Goal: Transaction & Acquisition: Book appointment/travel/reservation

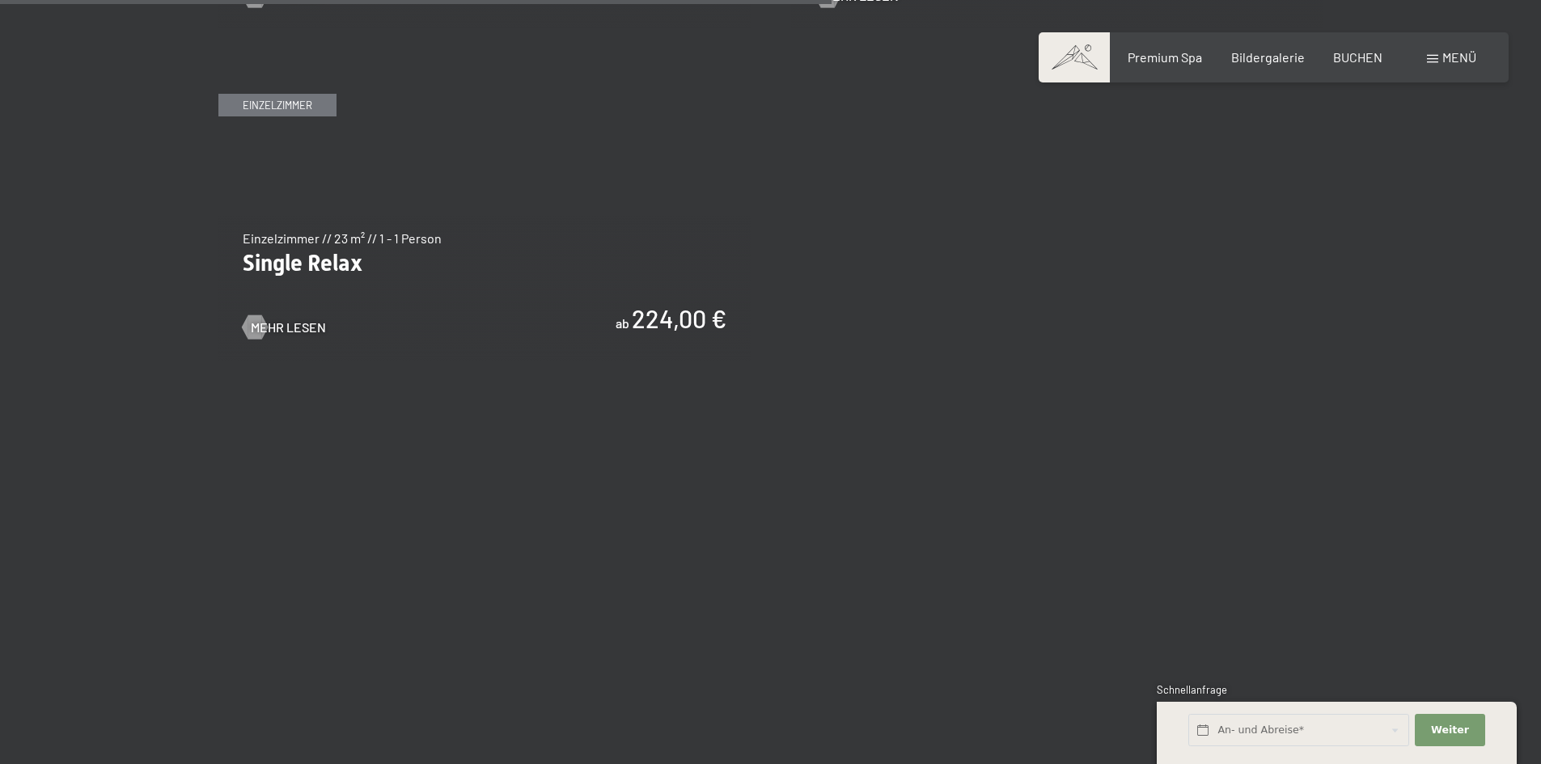
scroll to position [2750, 0]
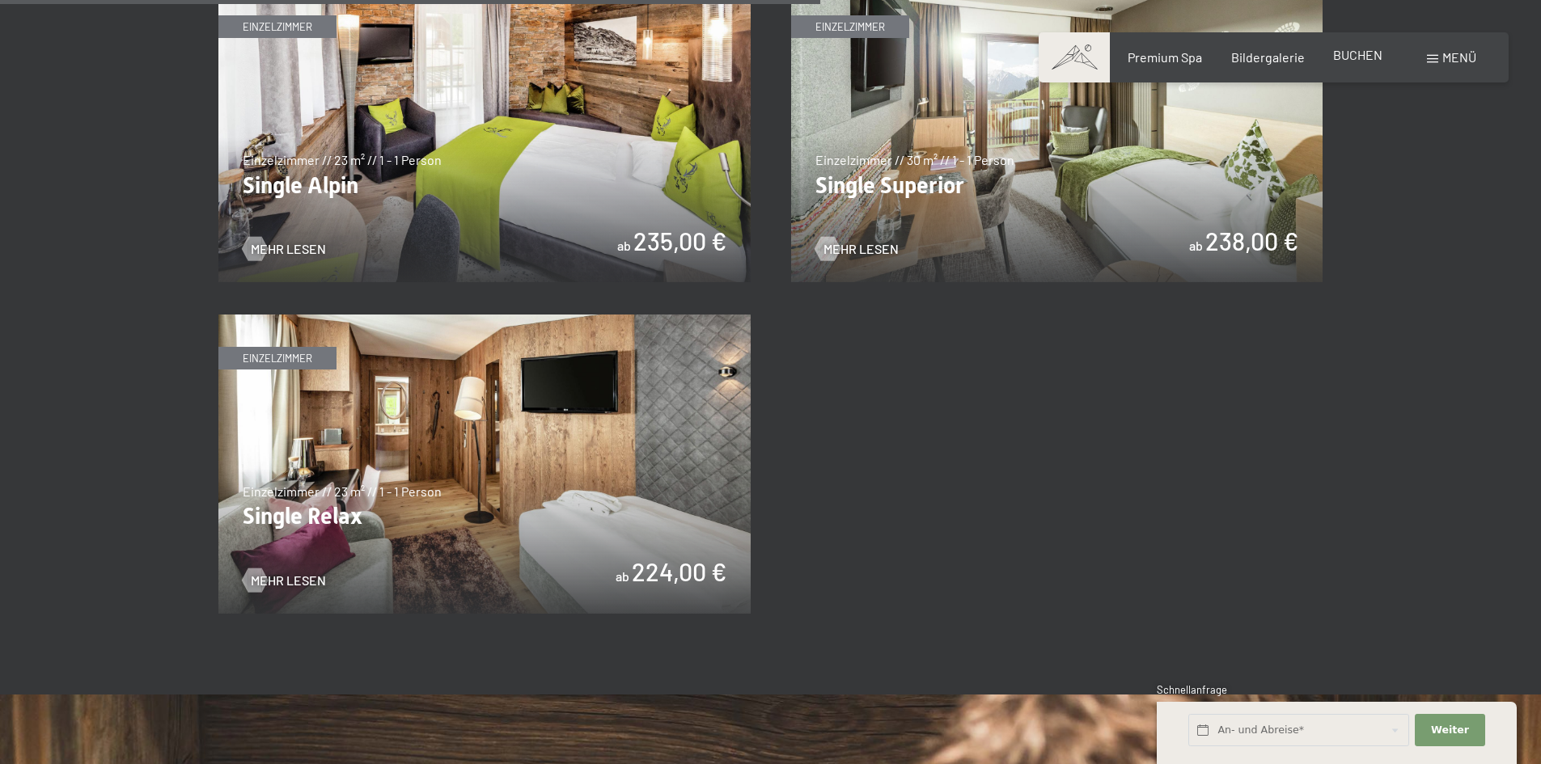
click at [1359, 62] on div "BUCHEN" at bounding box center [1357, 55] width 49 height 18
click at [1353, 55] on span "BUCHEN" at bounding box center [1357, 54] width 49 height 15
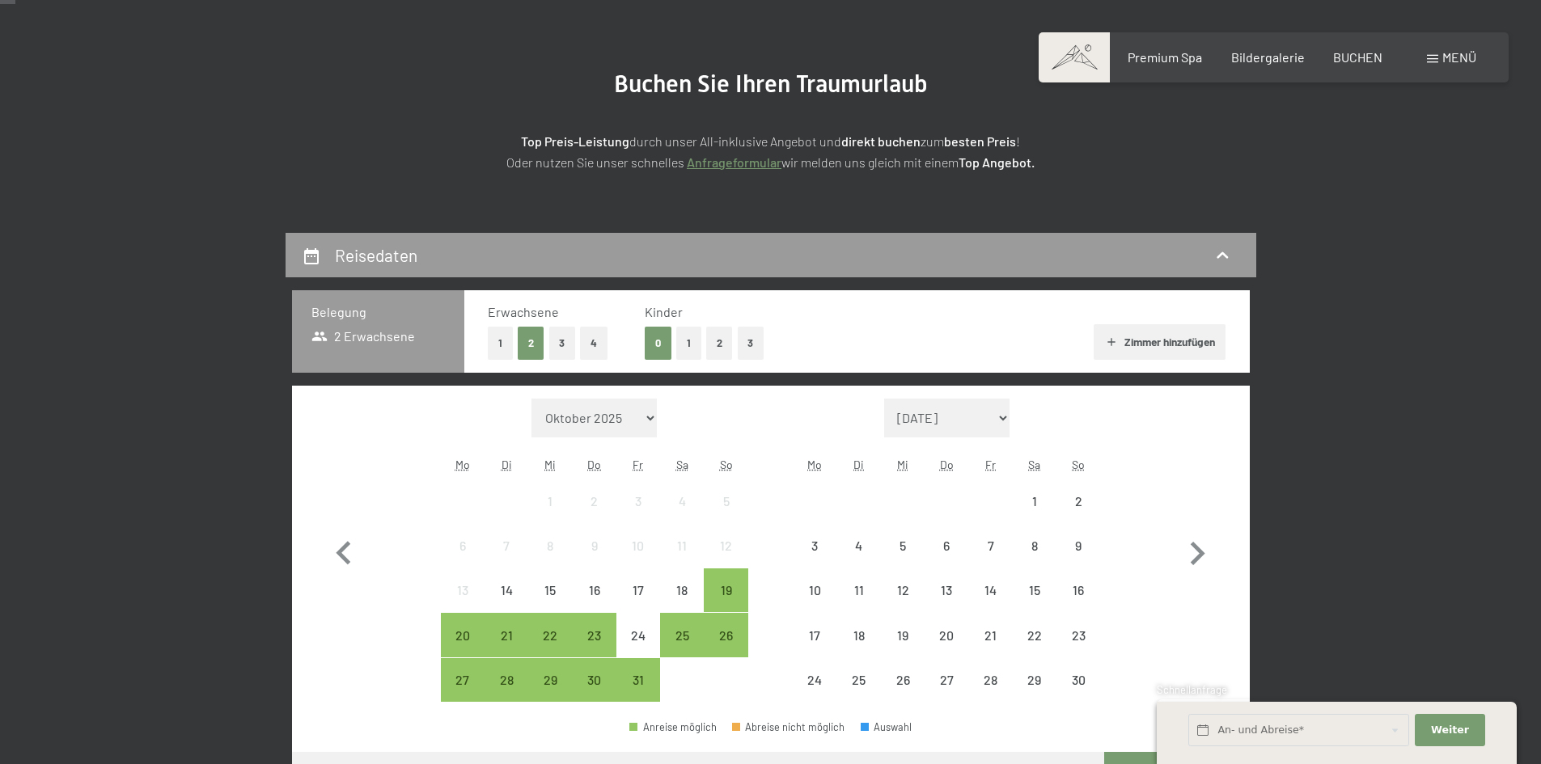
scroll to position [324, 0]
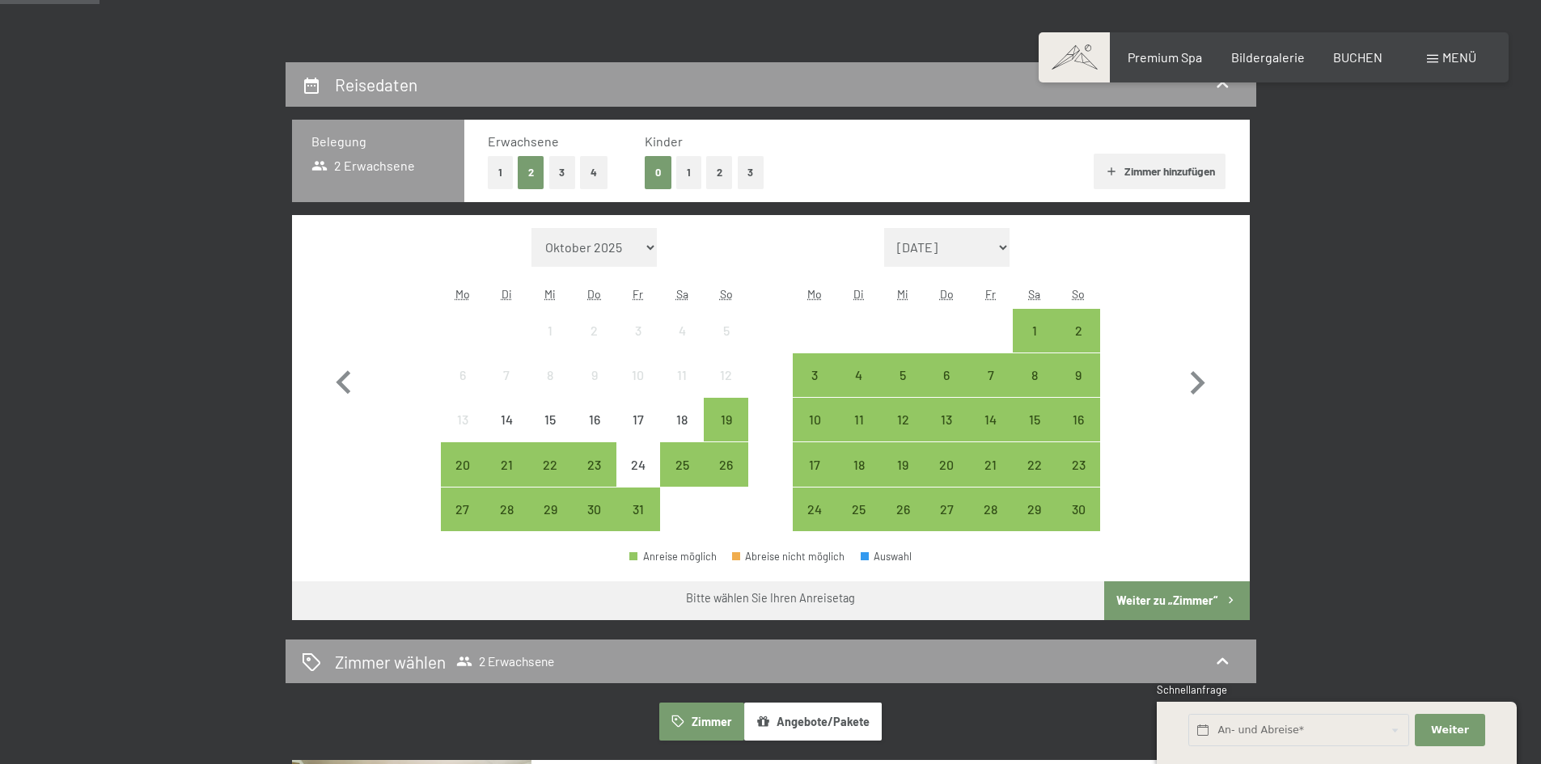
click at [715, 174] on button "2" at bounding box center [719, 172] width 27 height 33
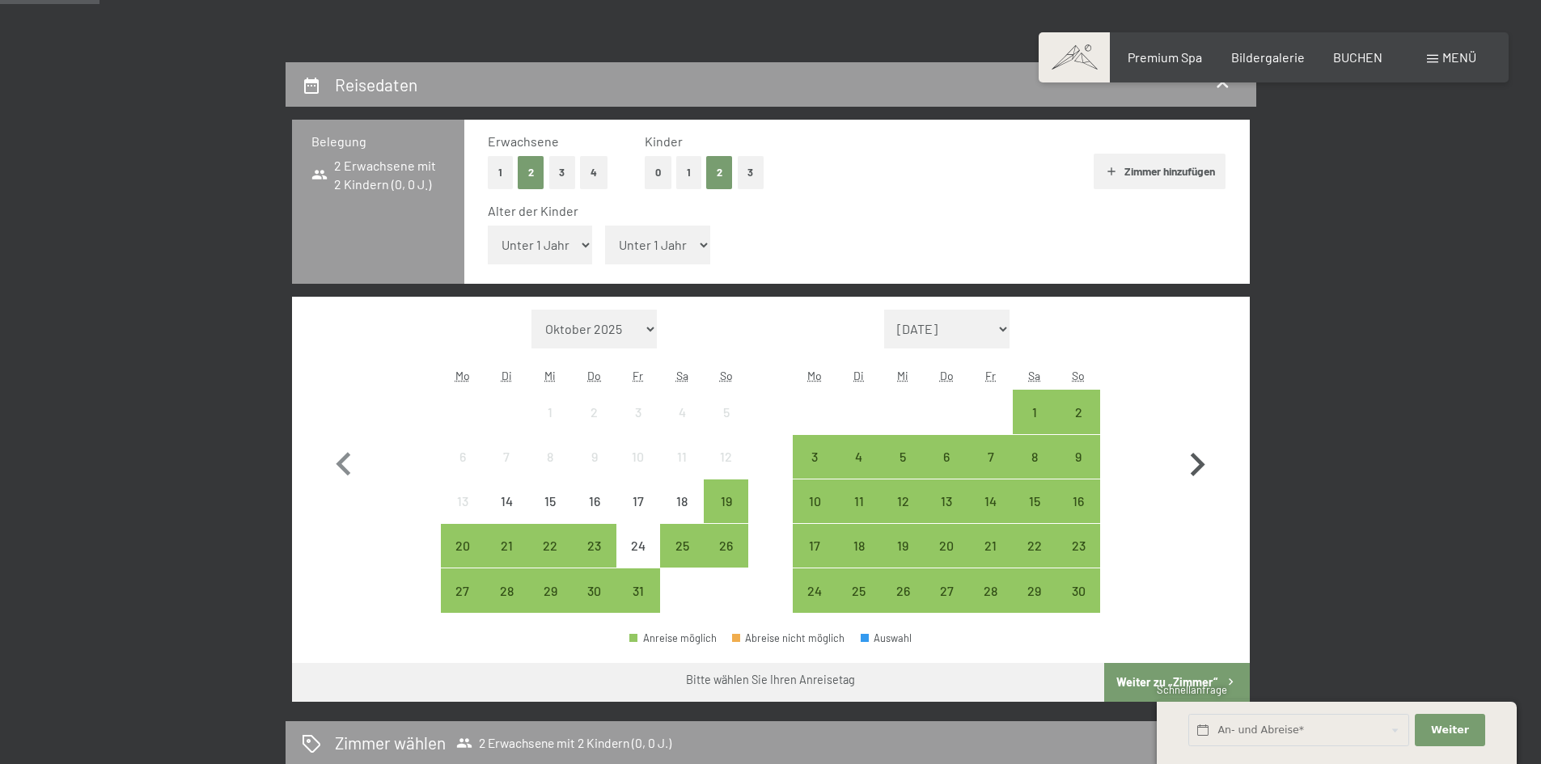
click at [1200, 468] on icon "button" at bounding box center [1198, 464] width 15 height 23
select select "2025-11-01"
select select "2025-12-01"
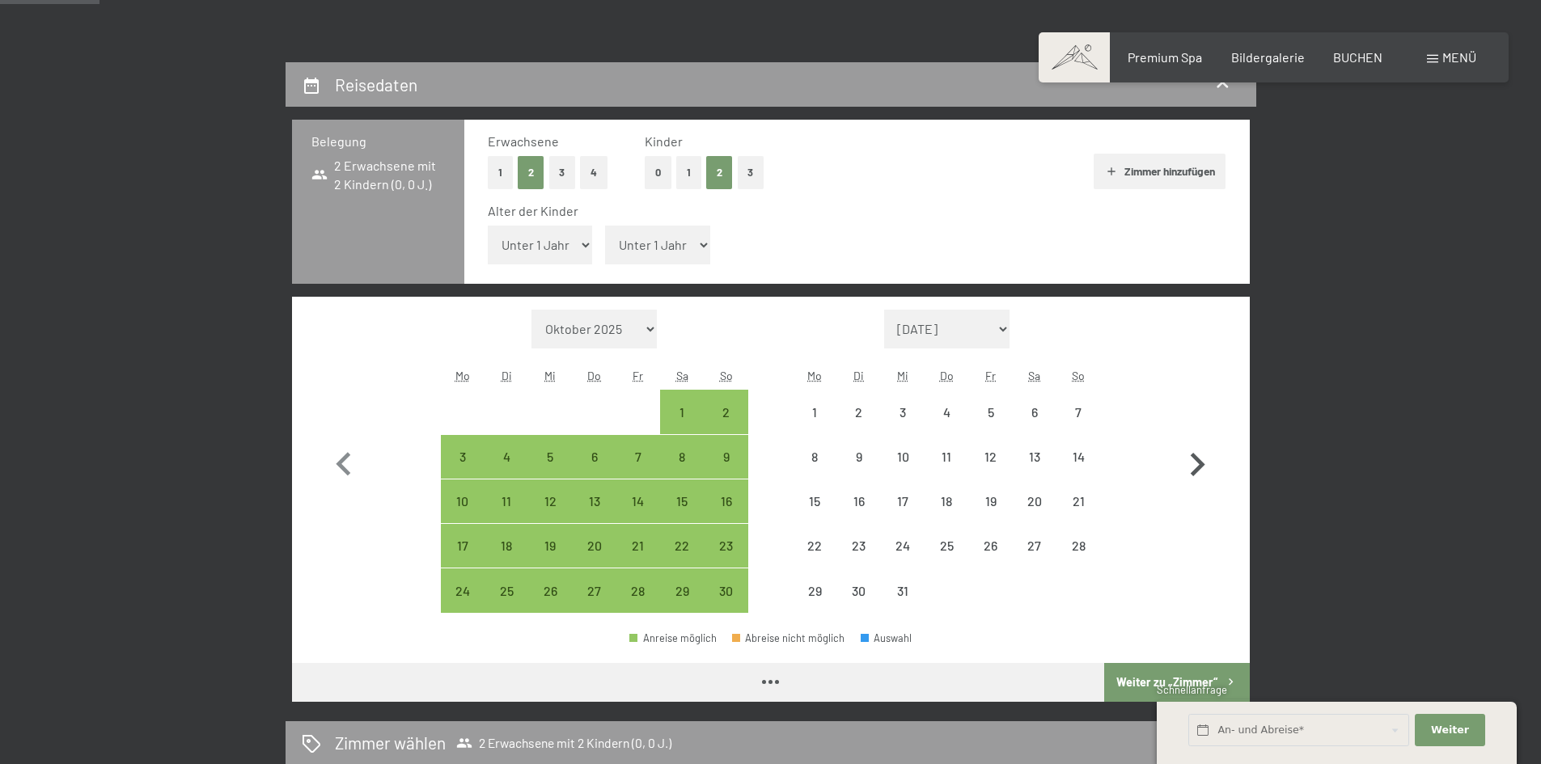
select select "2025-11-01"
select select "2025-12-01"
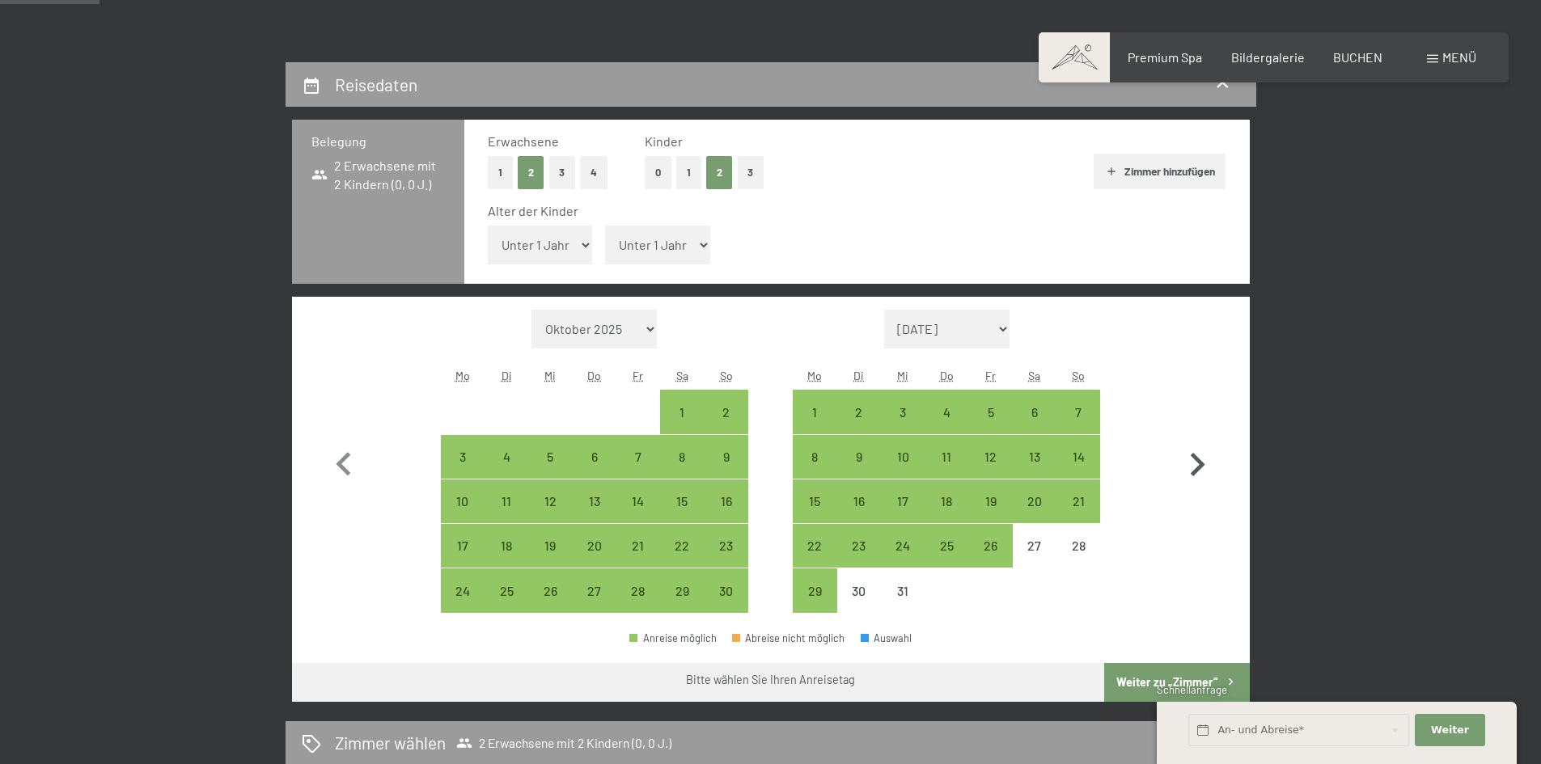
click at [1193, 466] on icon "button" at bounding box center [1197, 465] width 47 height 47
select select "2025-12-01"
select select "2026-01-01"
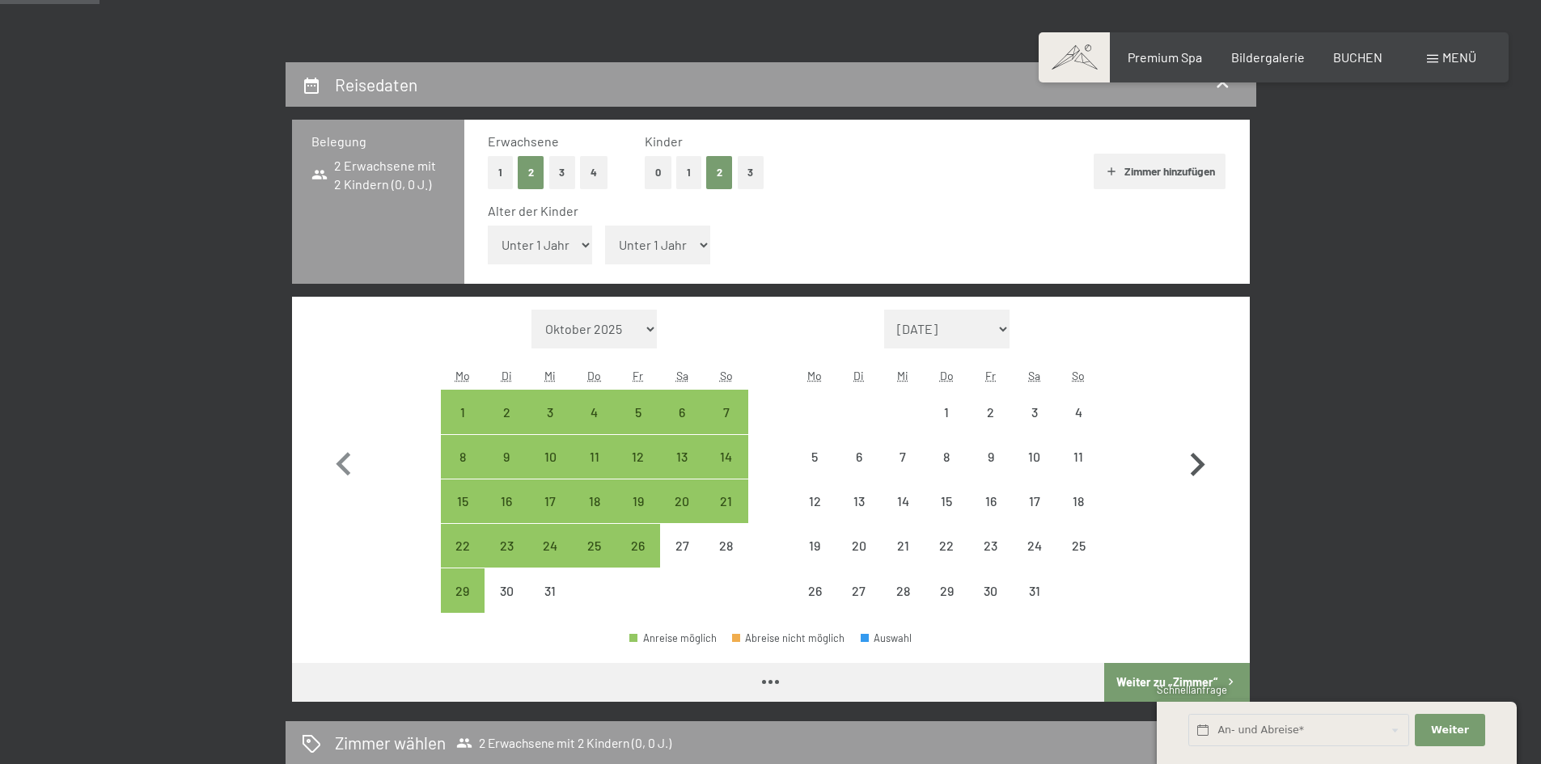
select select "2025-12-01"
select select "2026-01-01"
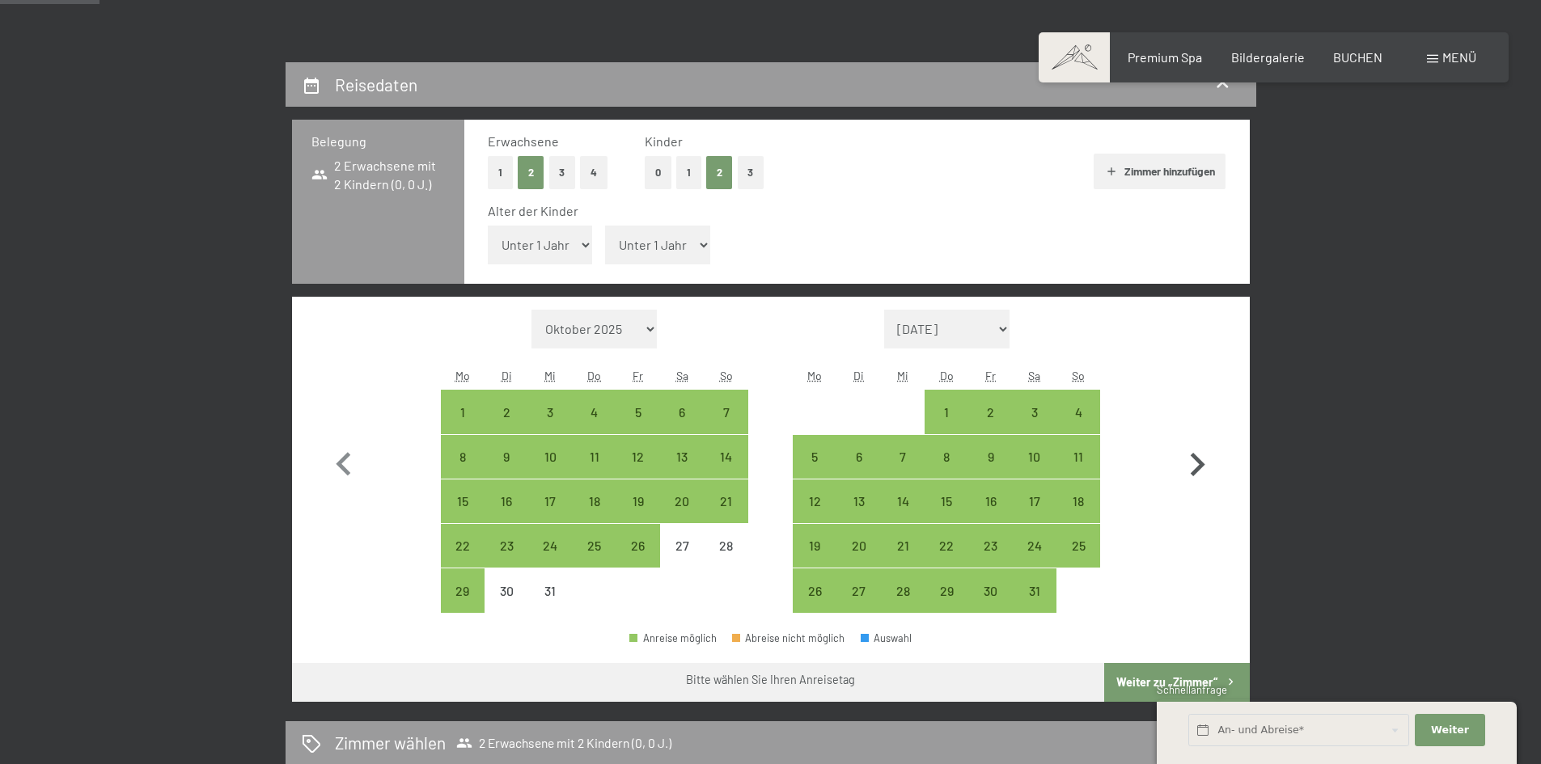
click at [1193, 466] on icon "button" at bounding box center [1197, 465] width 47 height 47
select select "2026-01-01"
select select "2026-02-01"
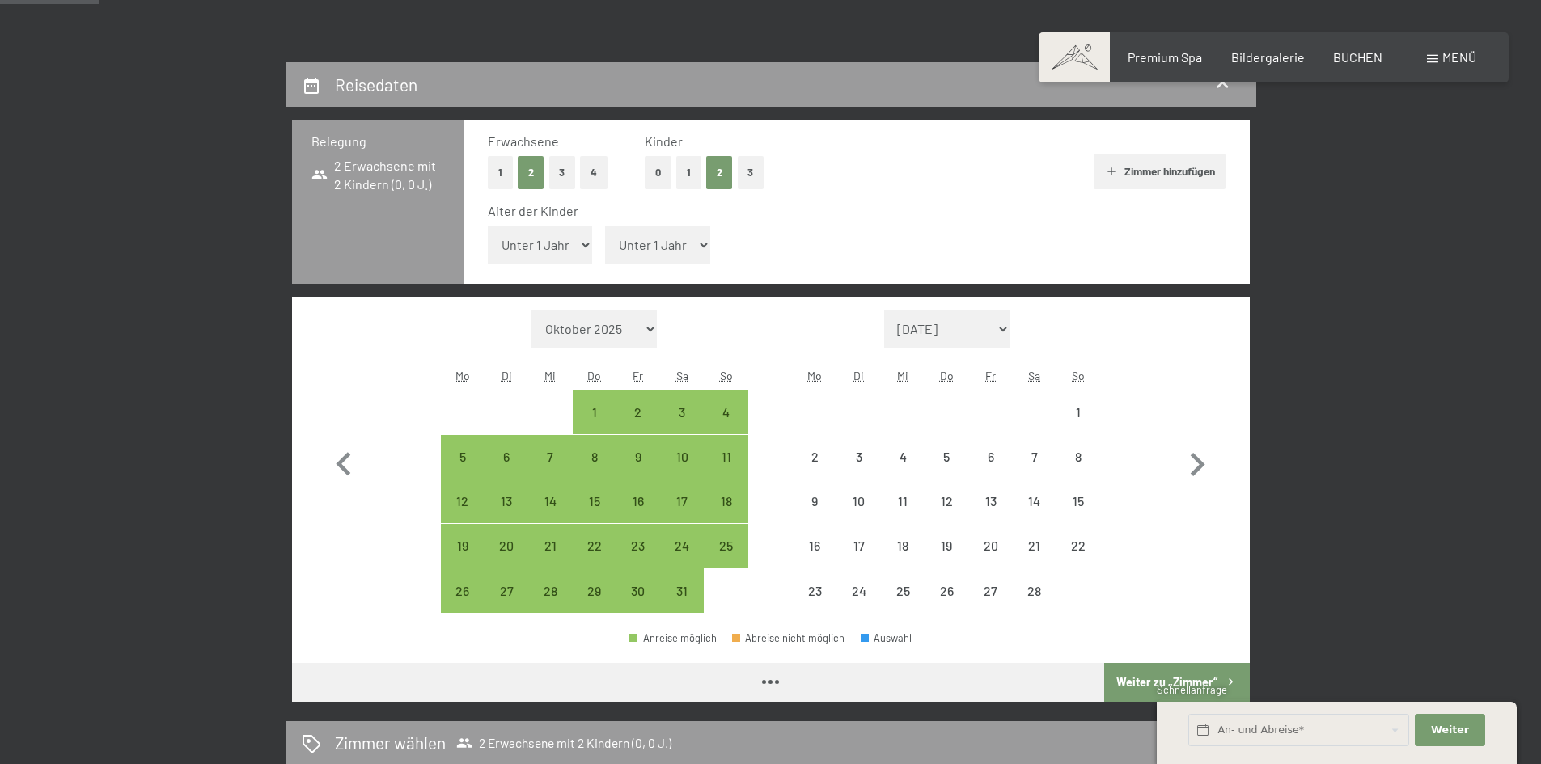
select select "2026-01-01"
select select "2026-02-01"
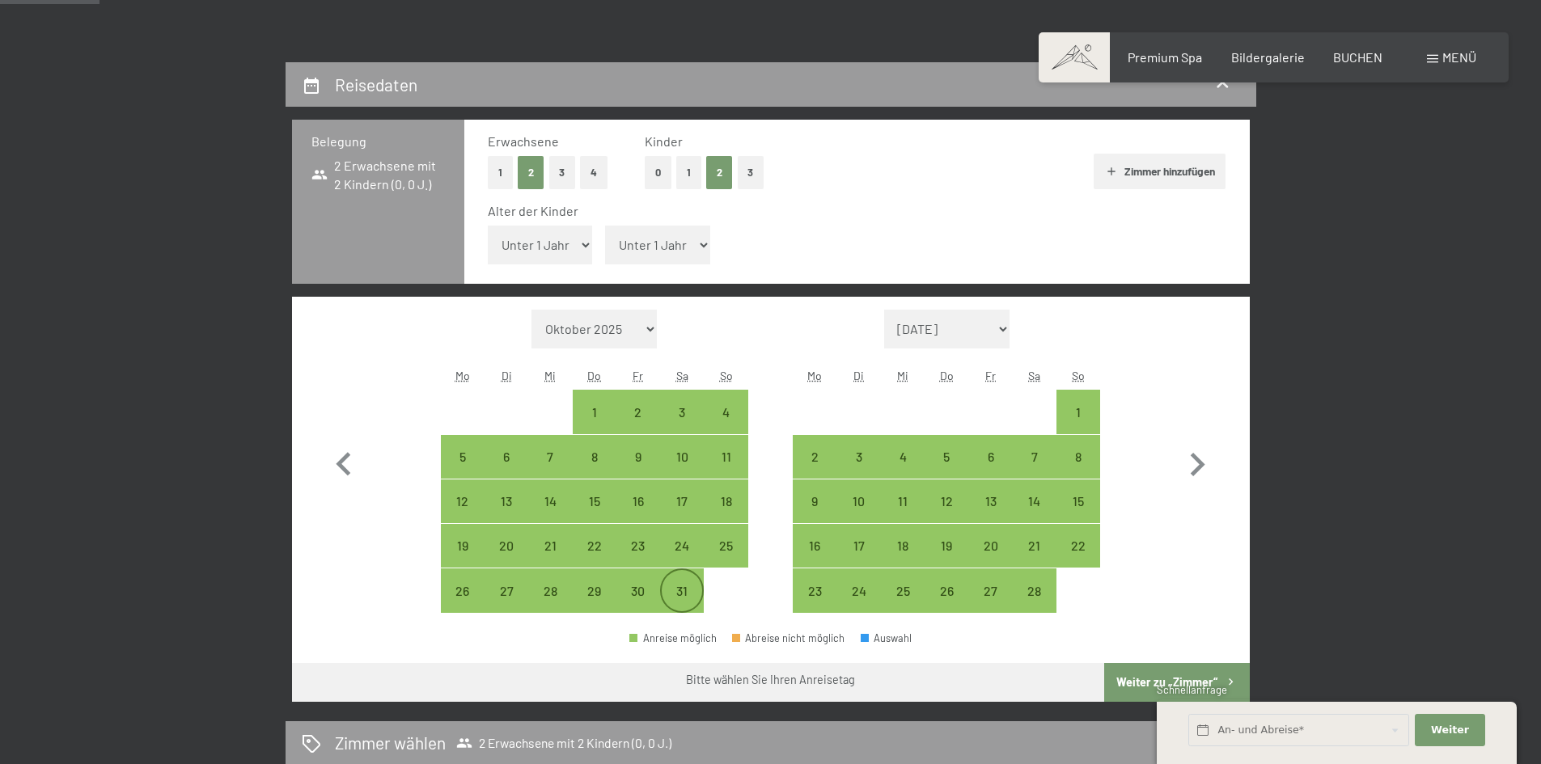
click at [689, 586] on div "31" at bounding box center [682, 605] width 40 height 40
select select "2026-01-01"
select select "2026-02-01"
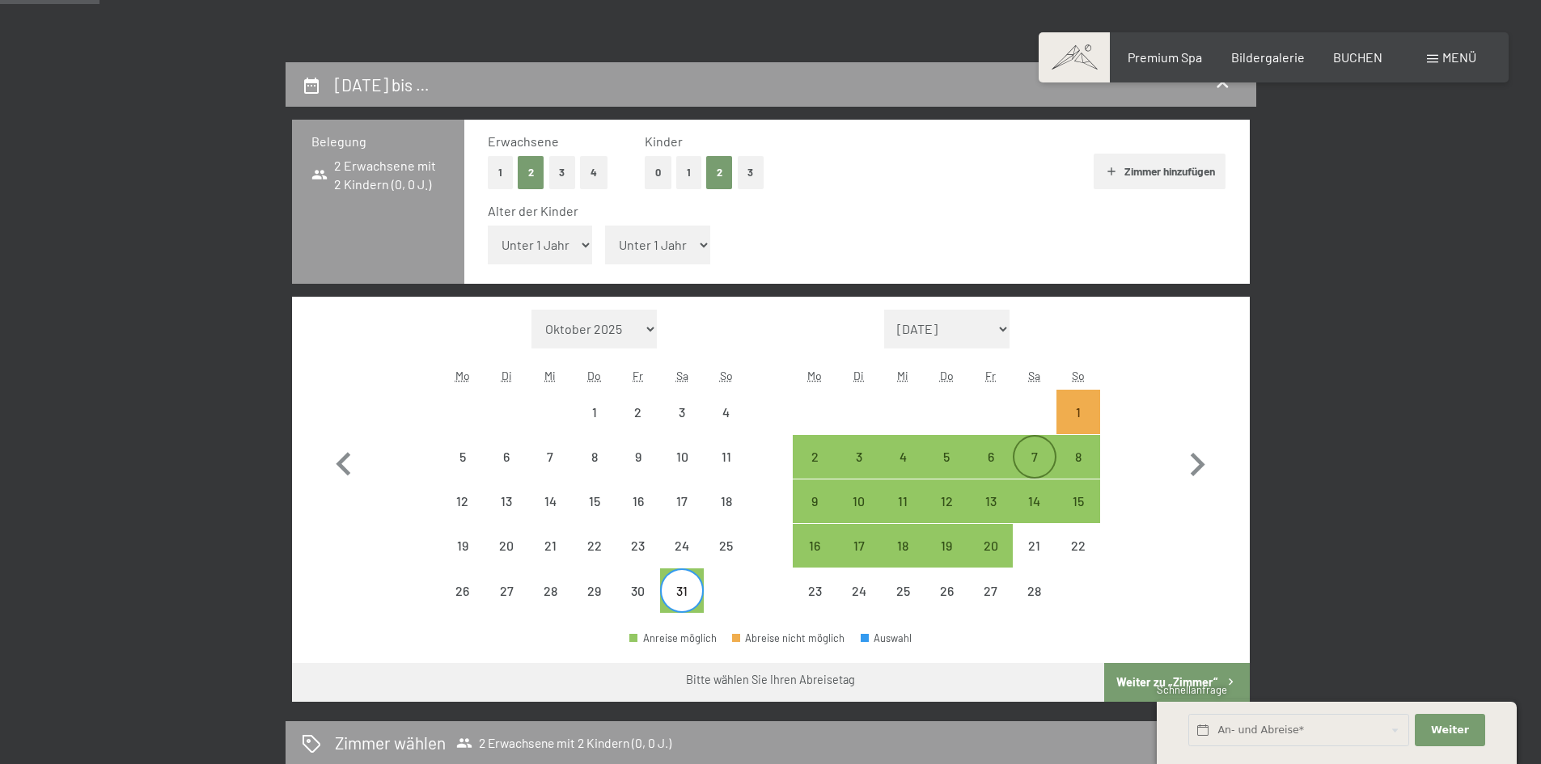
click at [1033, 447] on div "7" at bounding box center [1034, 457] width 40 height 40
select select "2026-01-01"
select select "2026-02-01"
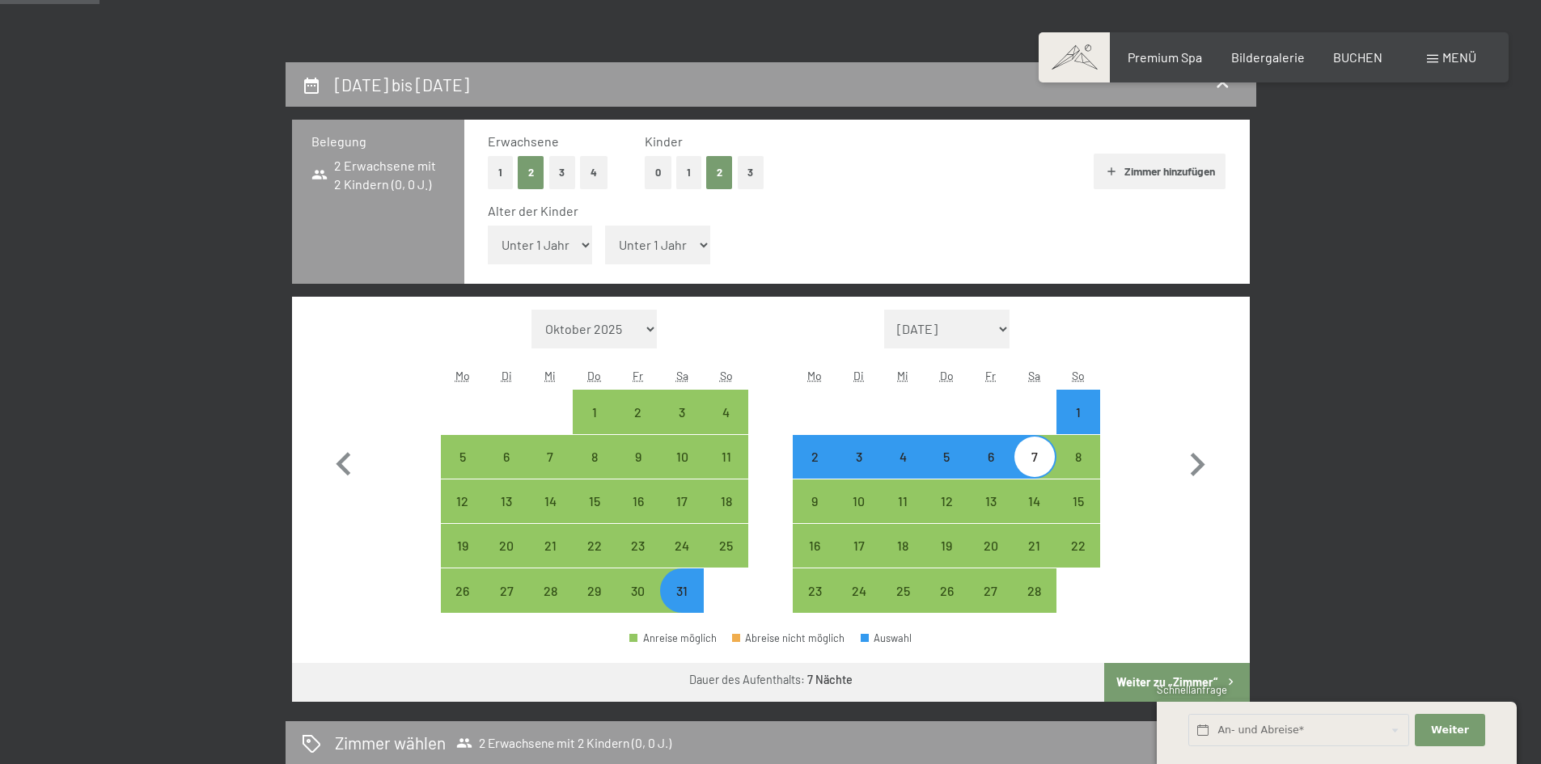
click at [576, 243] on select "Unter 1 Jahr 1 Jahr 2 Jahre 3 Jahre 4 Jahre 5 Jahre 6 Jahre 7 Jahre 8 Jahre 9 J…" at bounding box center [540, 245] width 105 height 39
select select "14"
click at [488, 226] on select "Unter 1 Jahr 1 Jahr 2 Jahre 3 Jahre 4 Jahre 5 Jahre 6 Jahre 7 Jahre 8 Jahre 9 J…" at bounding box center [540, 245] width 105 height 39
select select "2026-01-01"
select select "2026-02-01"
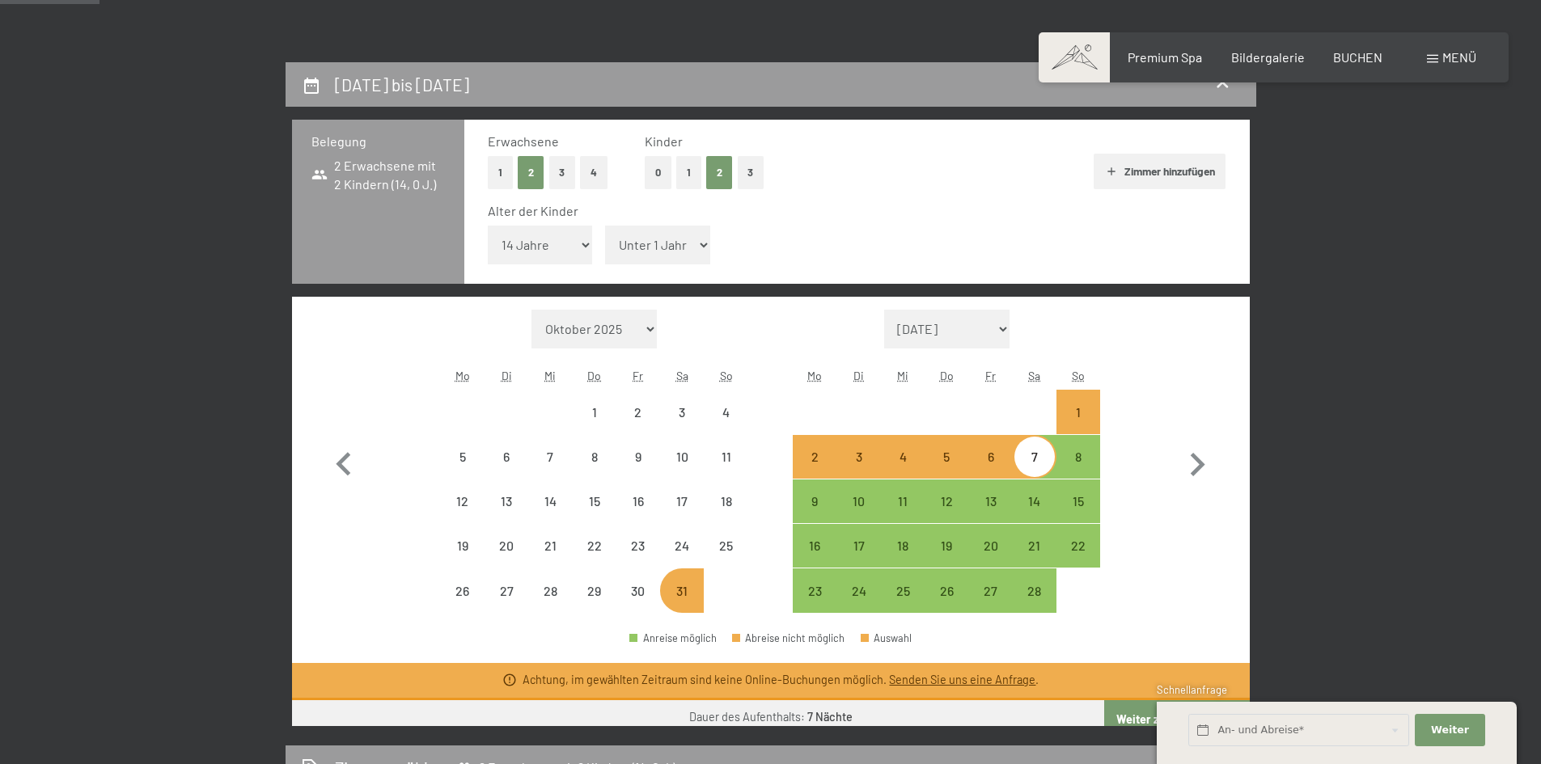
select select "2026-01-01"
select select "2026-02-01"
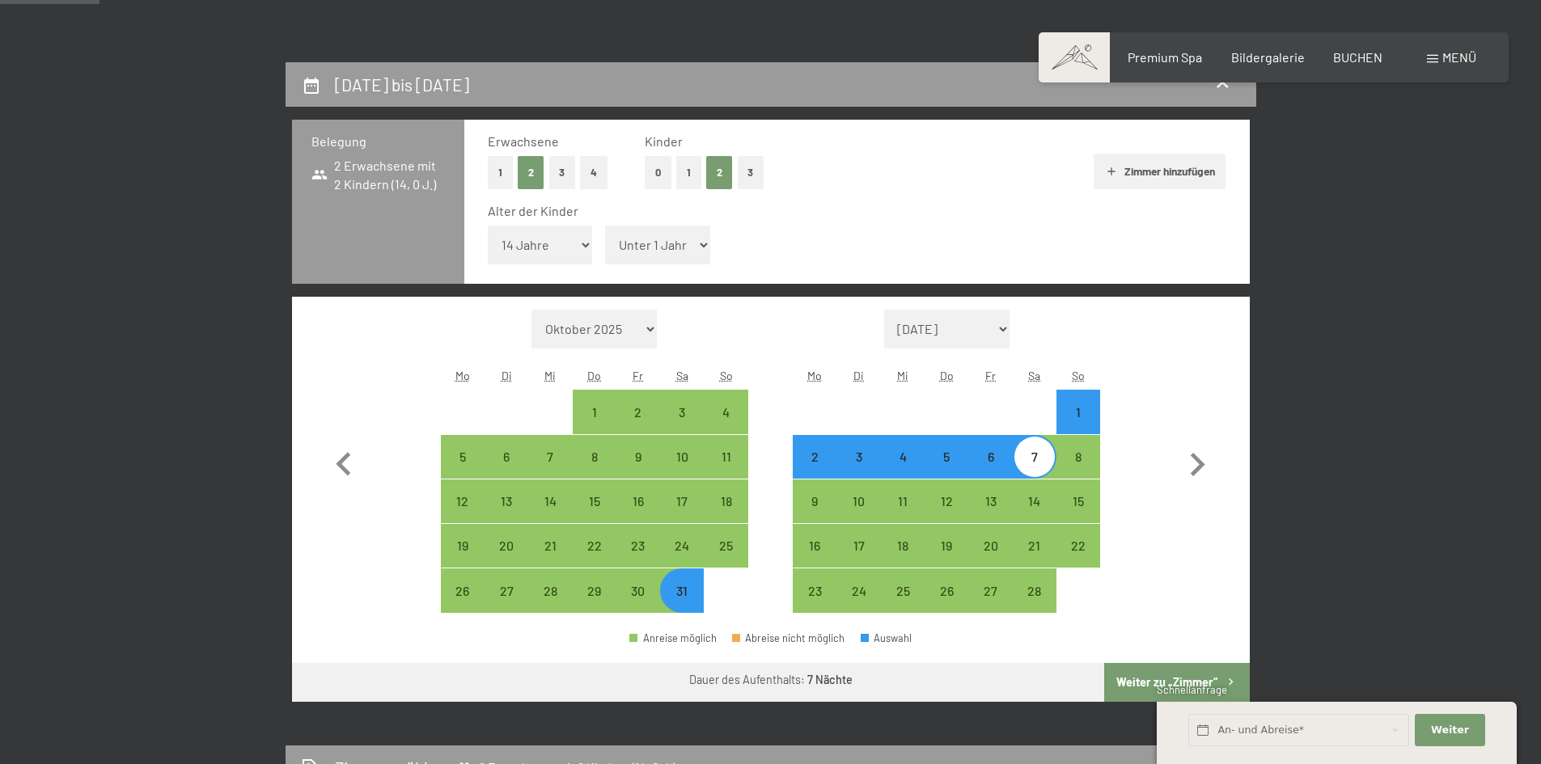
click at [997, 328] on select "November 2025 Dezember 2025 Januar 2026 Februar 2026 März 2026 April 2026 Mai 2…" at bounding box center [947, 329] width 126 height 39
click at [743, 323] on form "Monat/Jahr Oktober 2025 November 2025 Dezember 2025 Januar 2026 Februar 2026 Mä…" at bounding box center [594, 329] width 307 height 39
click at [695, 248] on select "Unter 1 Jahr 1 Jahr 2 Jahre 3 Jahre 4 Jahre 5 Jahre 6 Jahre 7 Jahre 8 Jahre 9 J…" at bounding box center [657, 245] width 105 height 39
select select "16"
click at [605, 226] on select "Unter 1 Jahr 1 Jahr 2 Jahre 3 Jahre 4 Jahre 5 Jahre 6 Jahre 7 Jahre 8 Jahre 9 J…" at bounding box center [657, 245] width 105 height 39
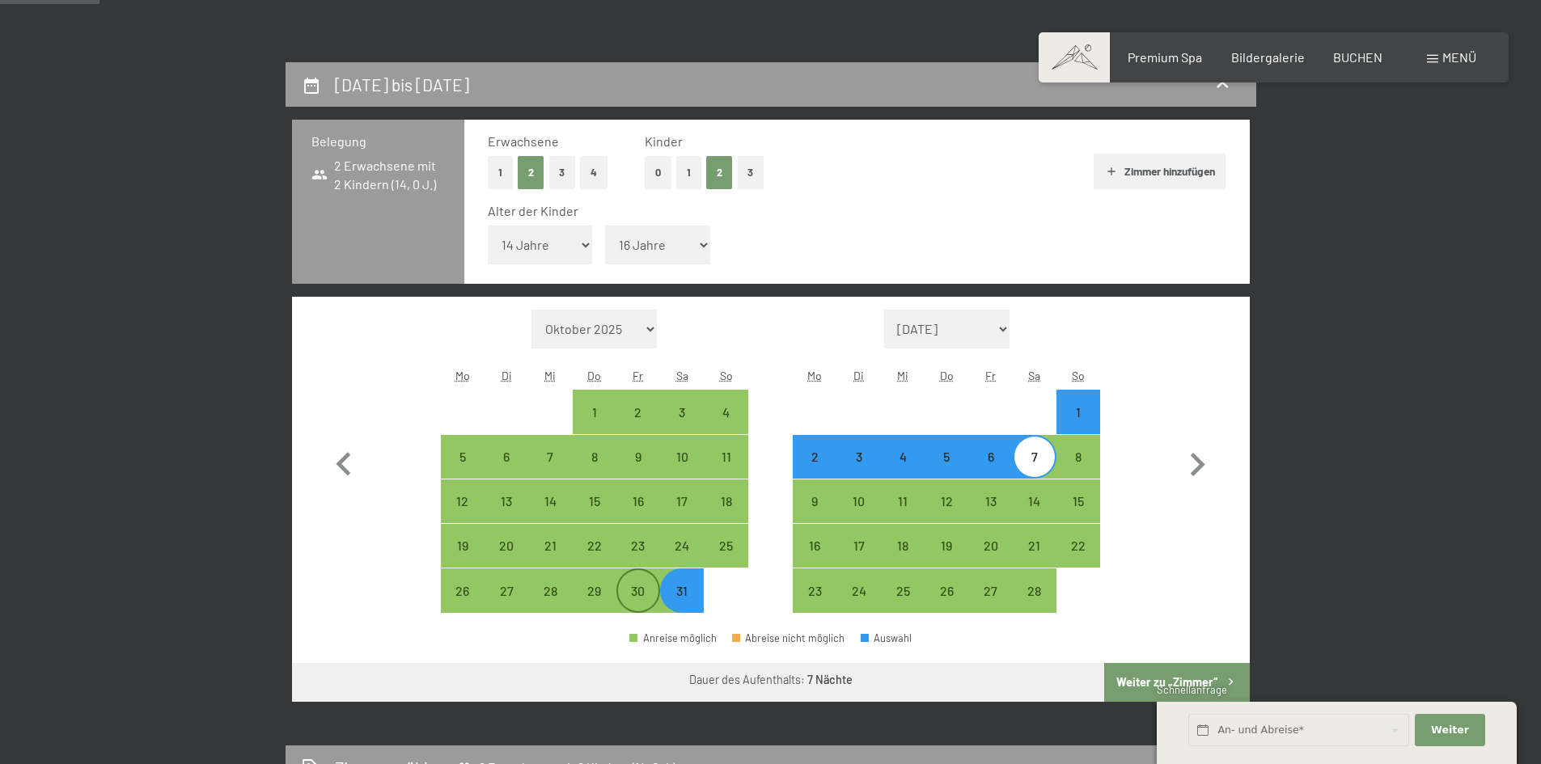
select select "2026-01-01"
select select "2026-02-01"
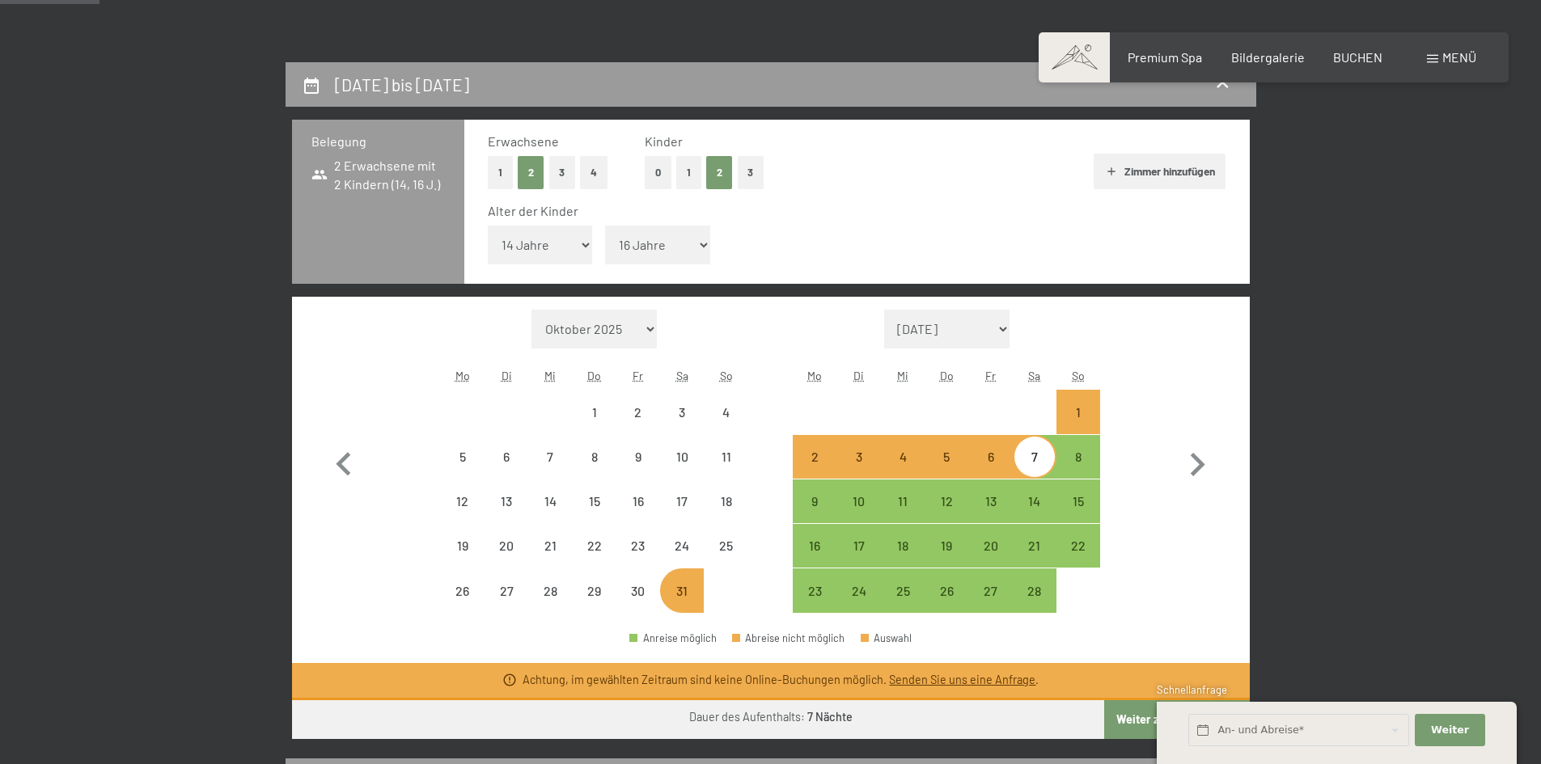
select select "2026-01-01"
select select "2026-02-01"
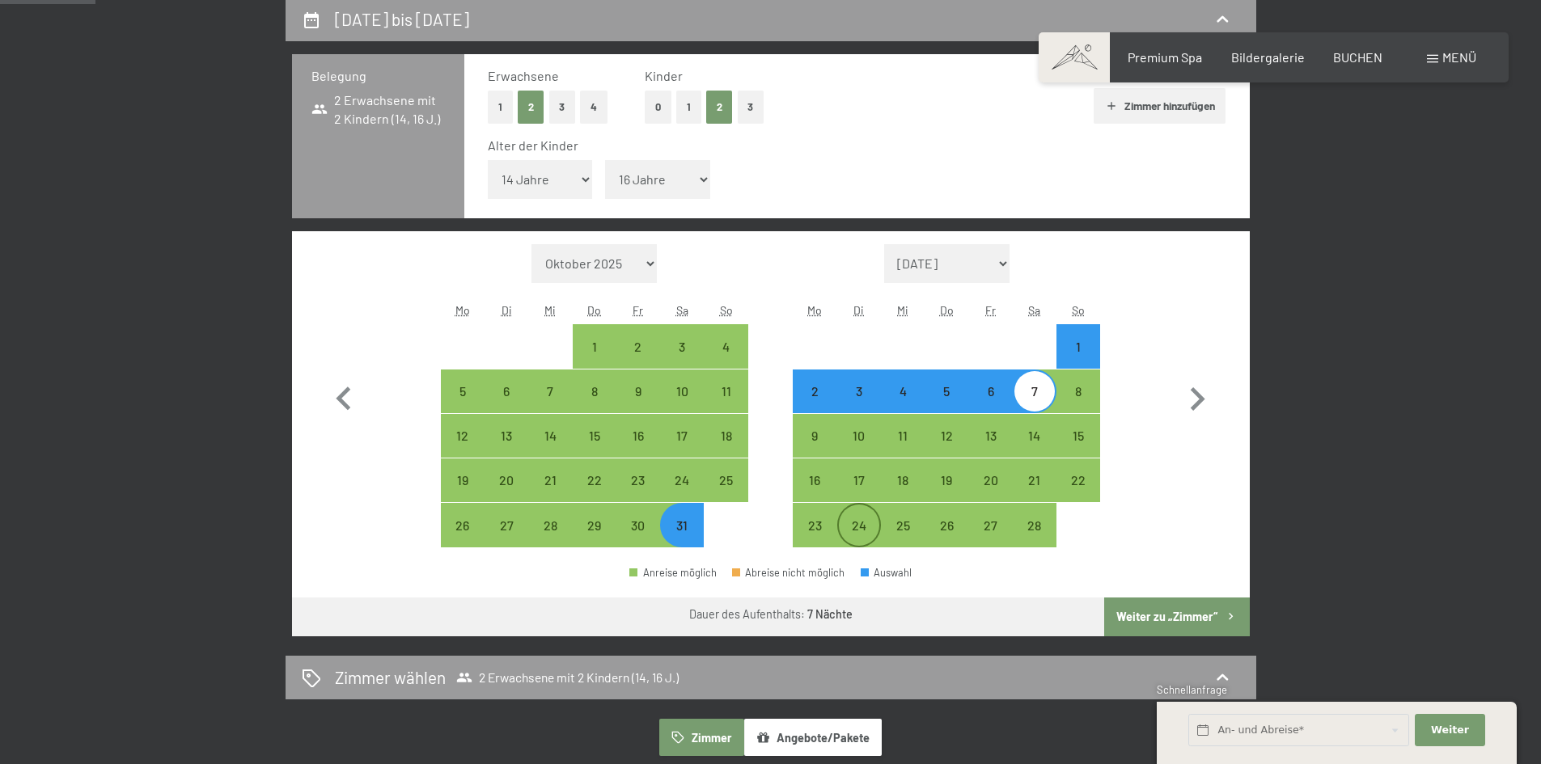
scroll to position [485, 0]
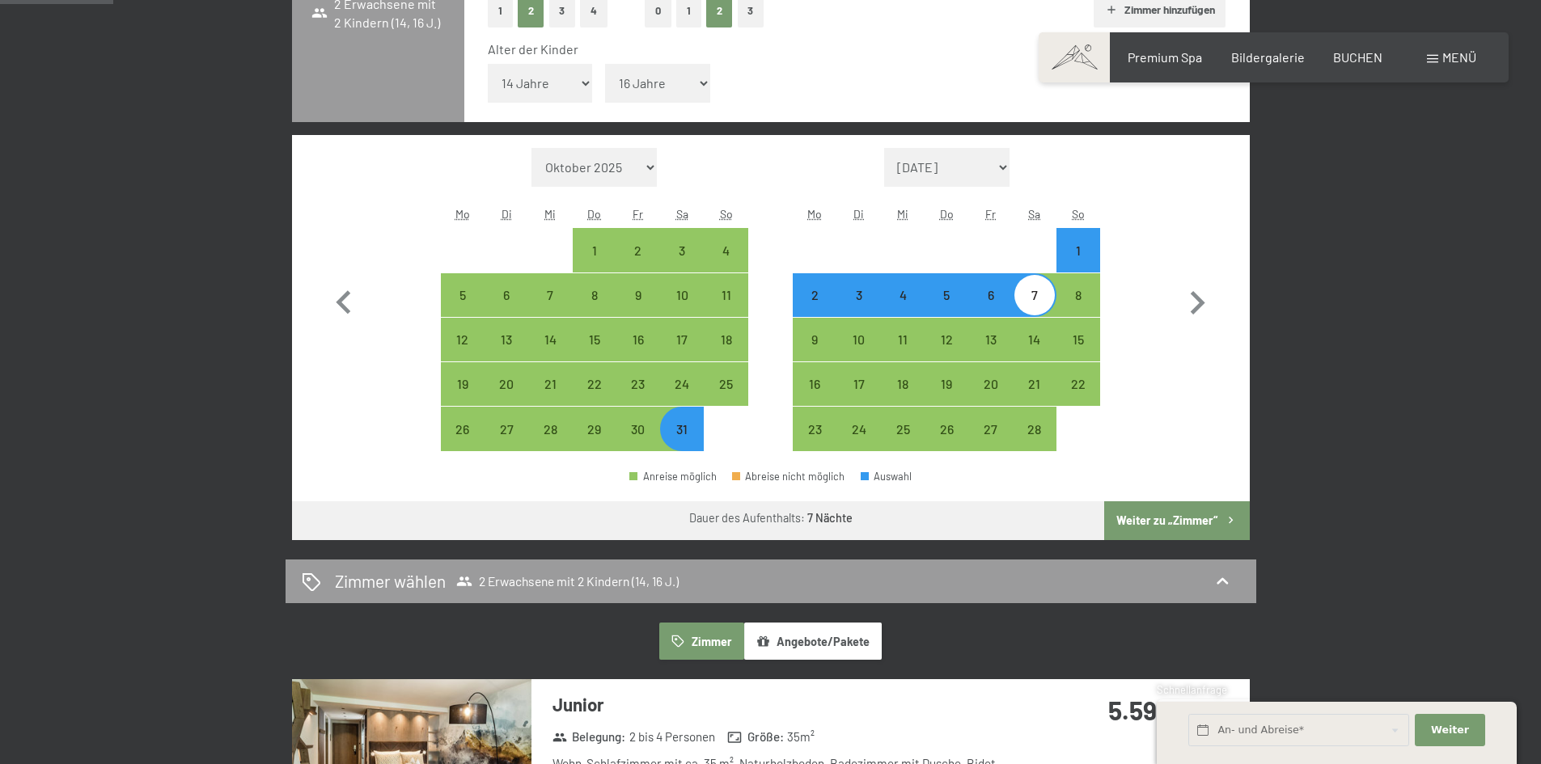
click at [1193, 524] on button "Weiter zu „Zimmer“" at bounding box center [1176, 521] width 145 height 39
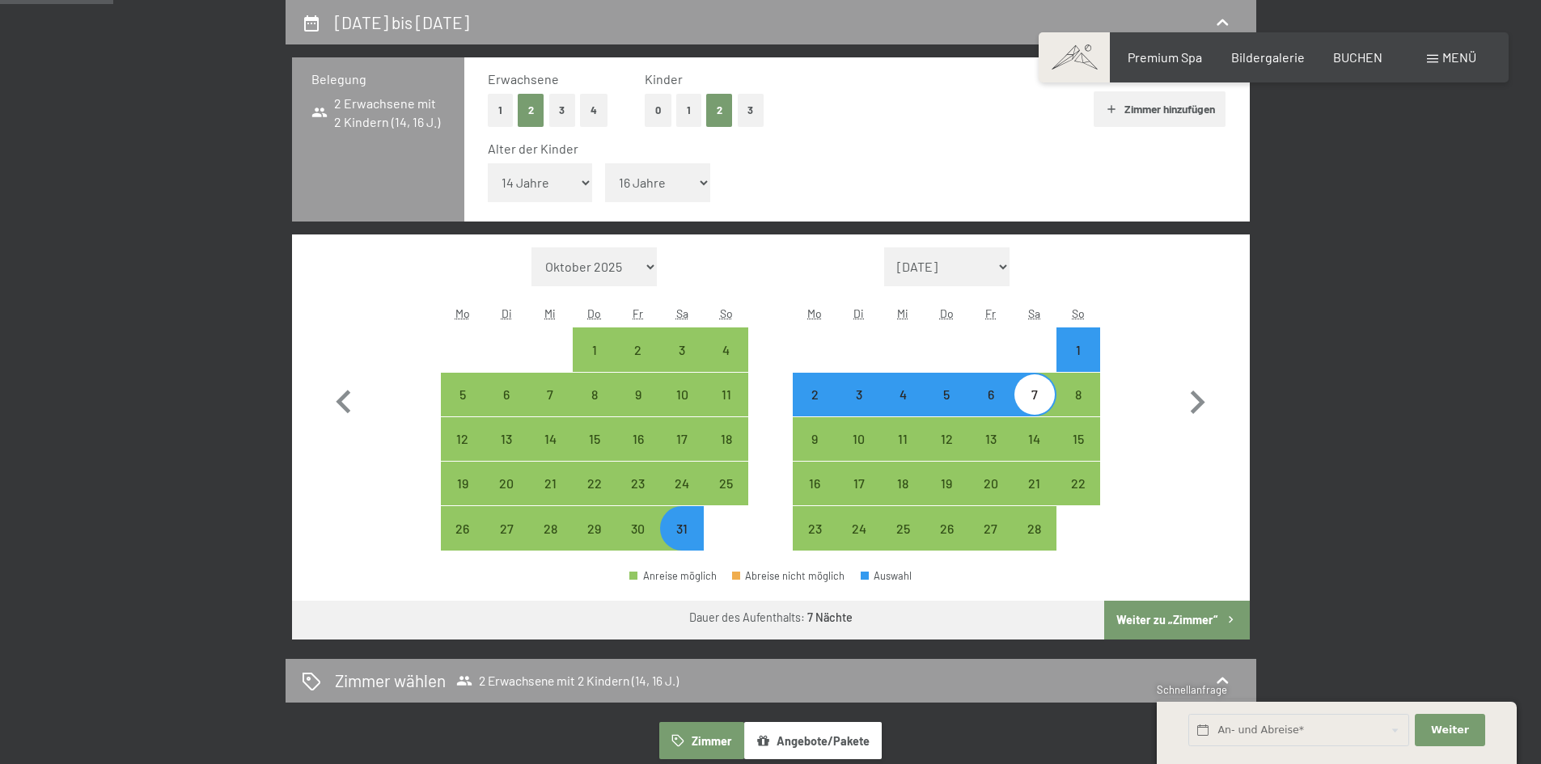
select select "2026-01-01"
select select "2026-02-01"
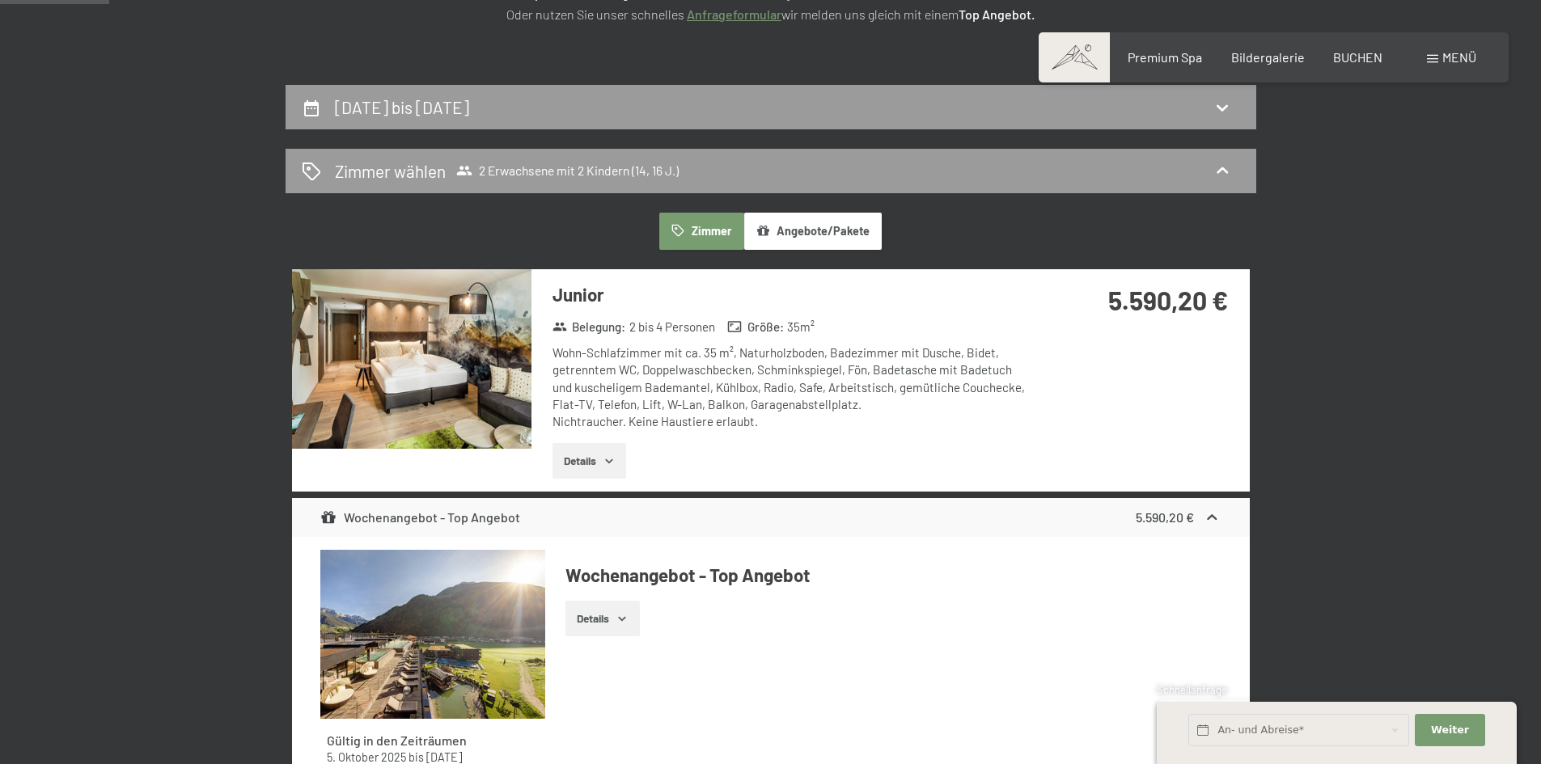
scroll to position [224, 0]
